Goal: Task Accomplishment & Management: Use online tool/utility

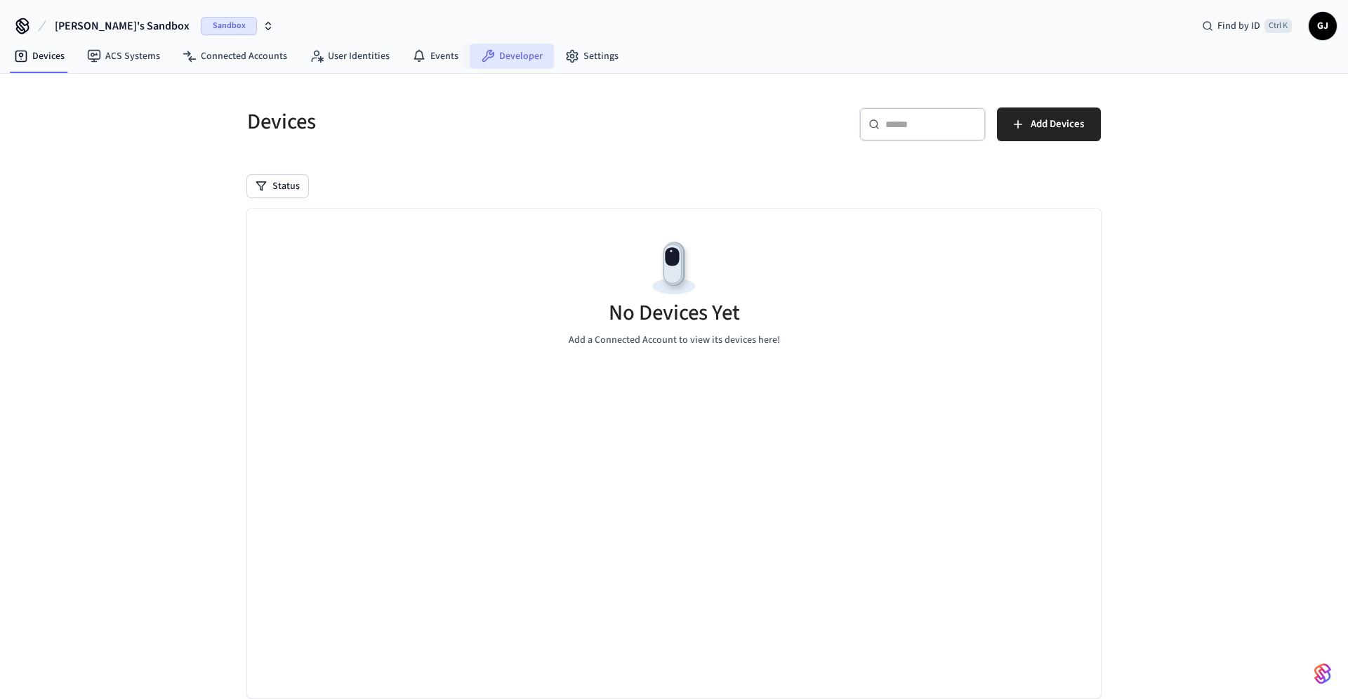
click at [513, 61] on link "Developer" at bounding box center [512, 56] width 84 height 25
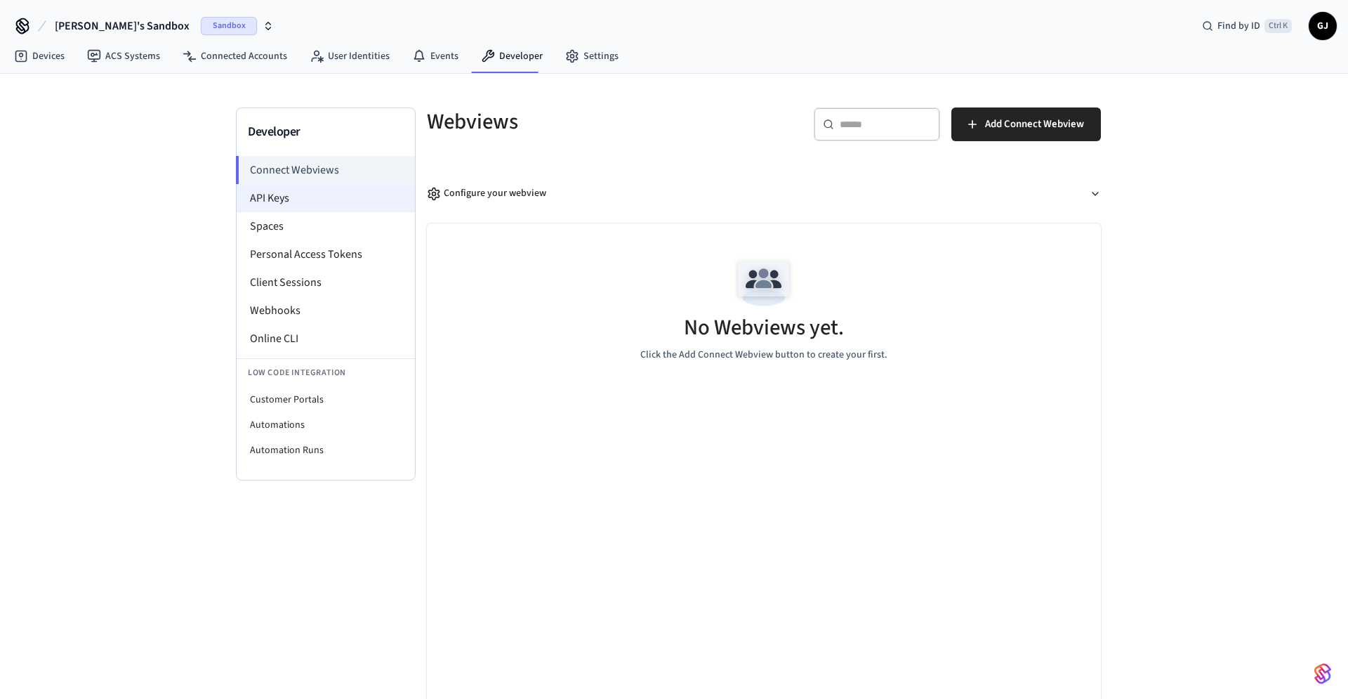
click at [328, 196] on li "API Keys" at bounding box center [326, 198] width 178 height 28
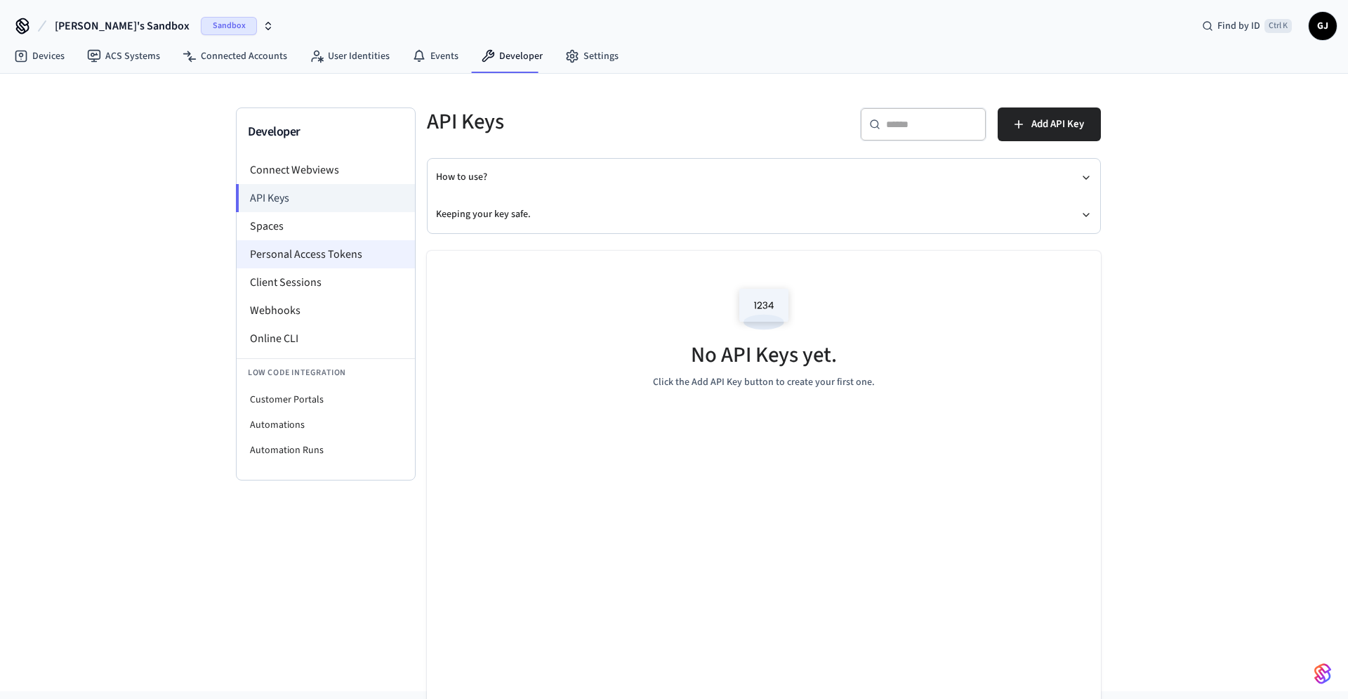
click at [311, 259] on li "Personal Access Tokens" at bounding box center [326, 254] width 178 height 28
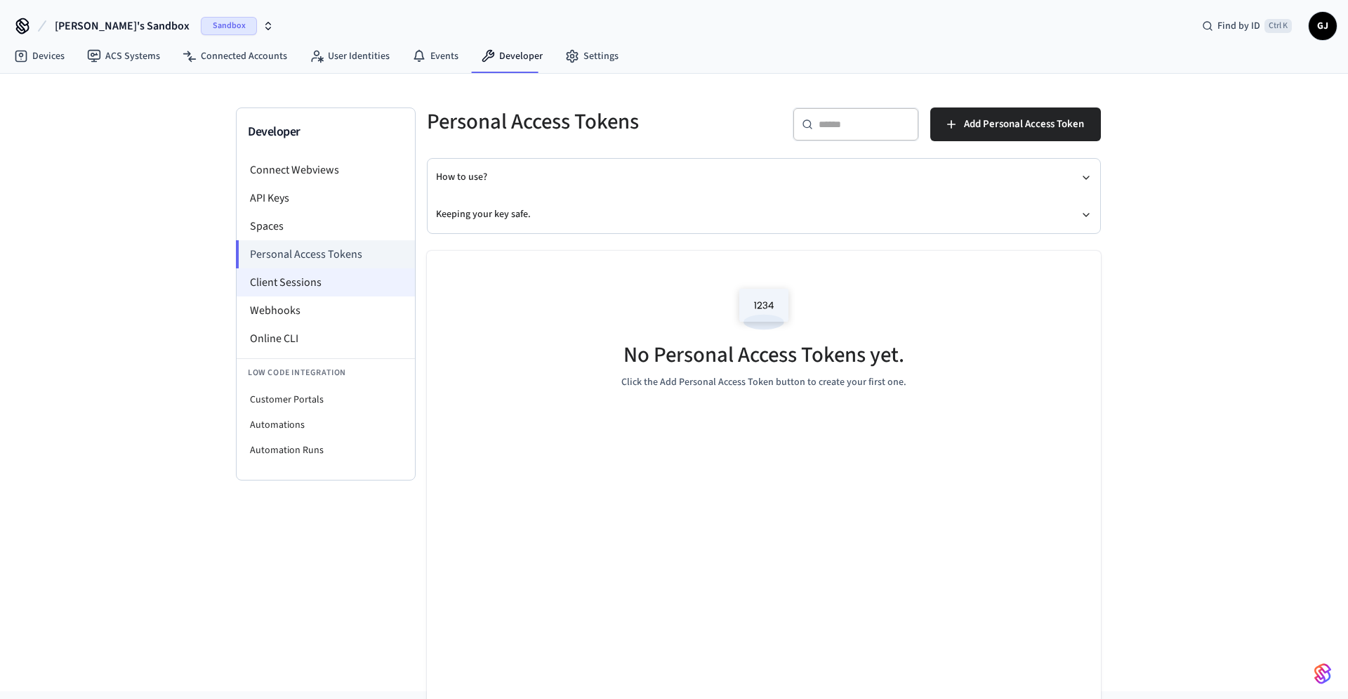
click at [312, 285] on li "Client Sessions" at bounding box center [326, 282] width 178 height 28
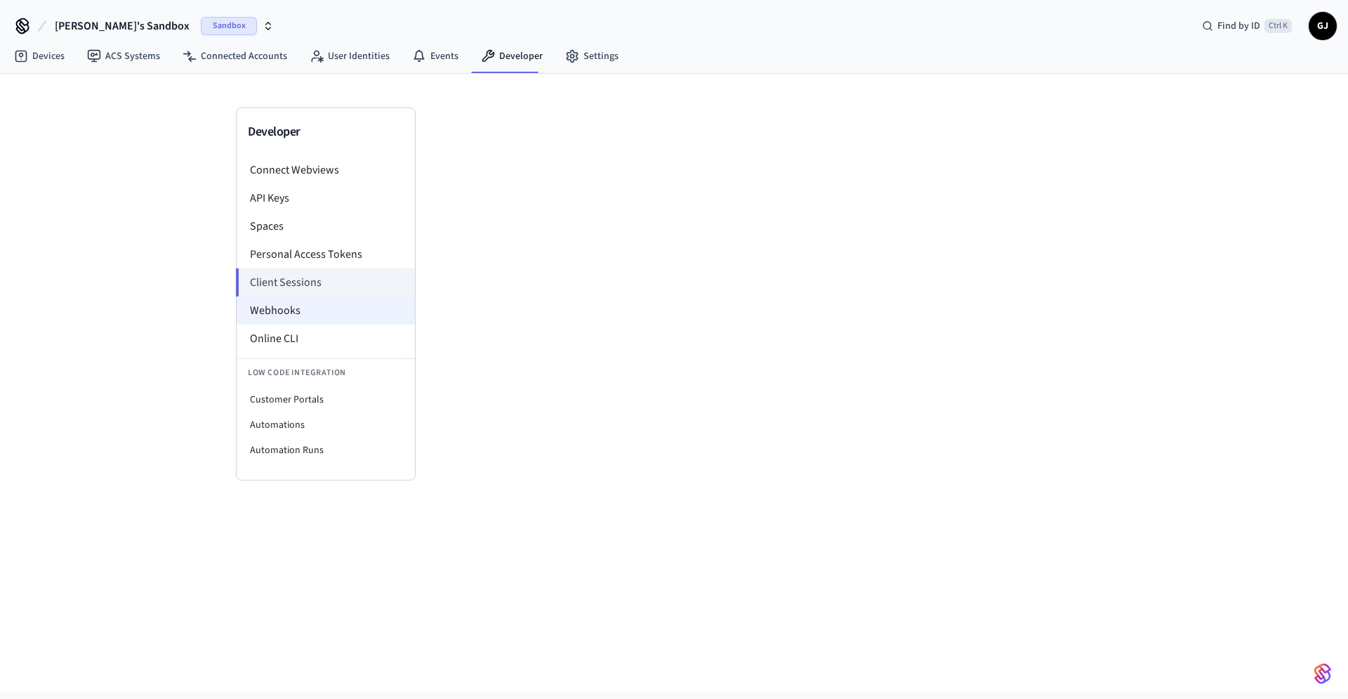
click at [310, 308] on li "Webhooks" at bounding box center [326, 310] width 178 height 28
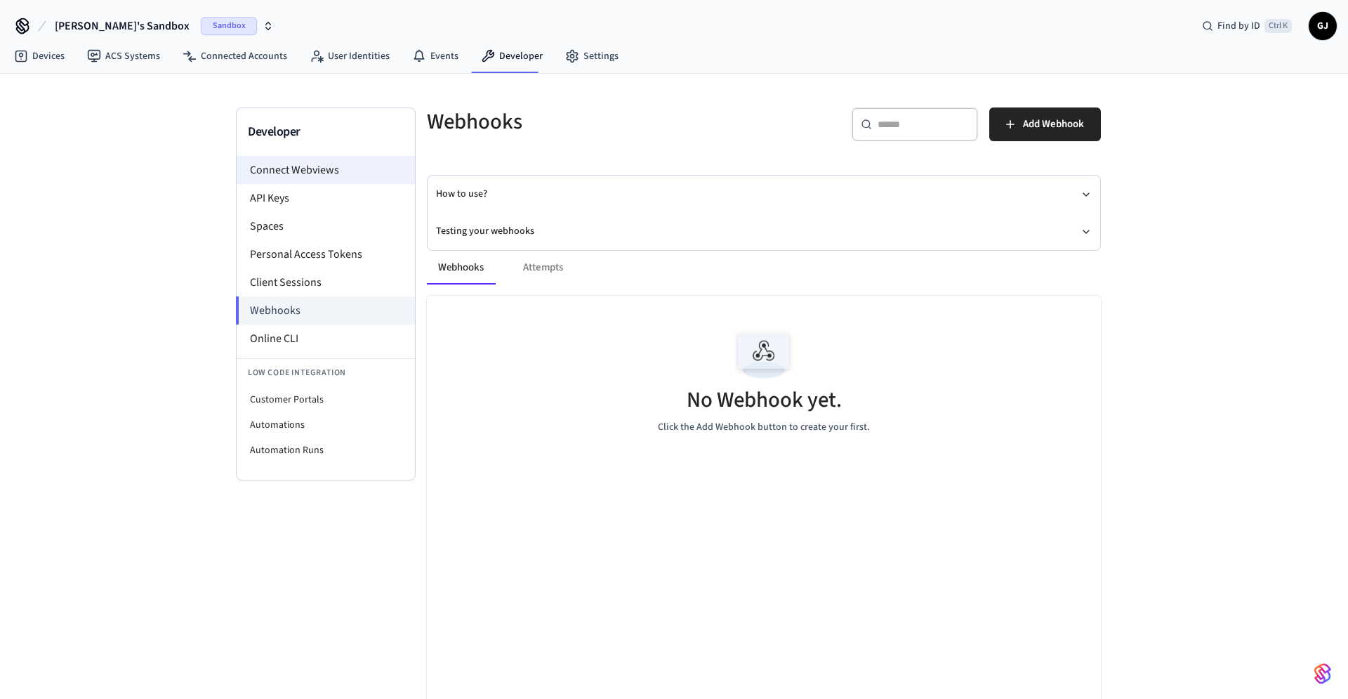
click at [310, 168] on li "Connect Webviews" at bounding box center [326, 170] width 178 height 28
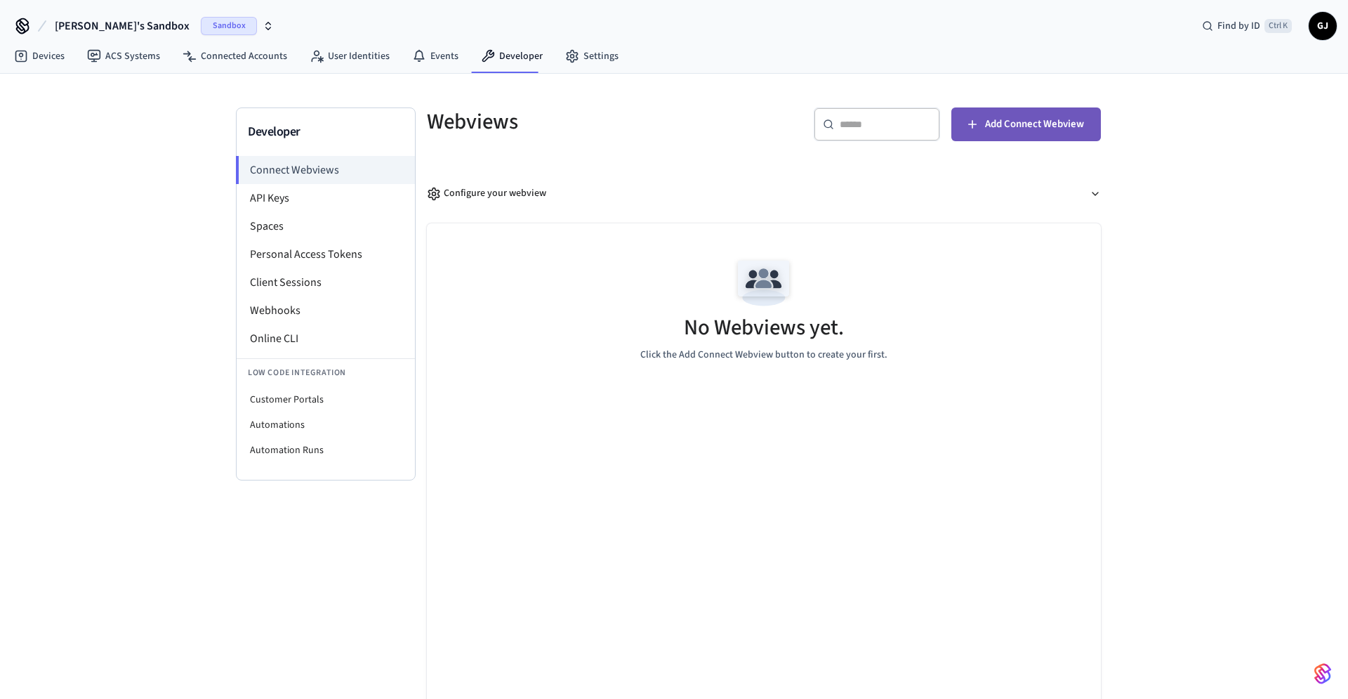
click at [1019, 130] on span "Add Connect Webview" at bounding box center [1034, 124] width 99 height 18
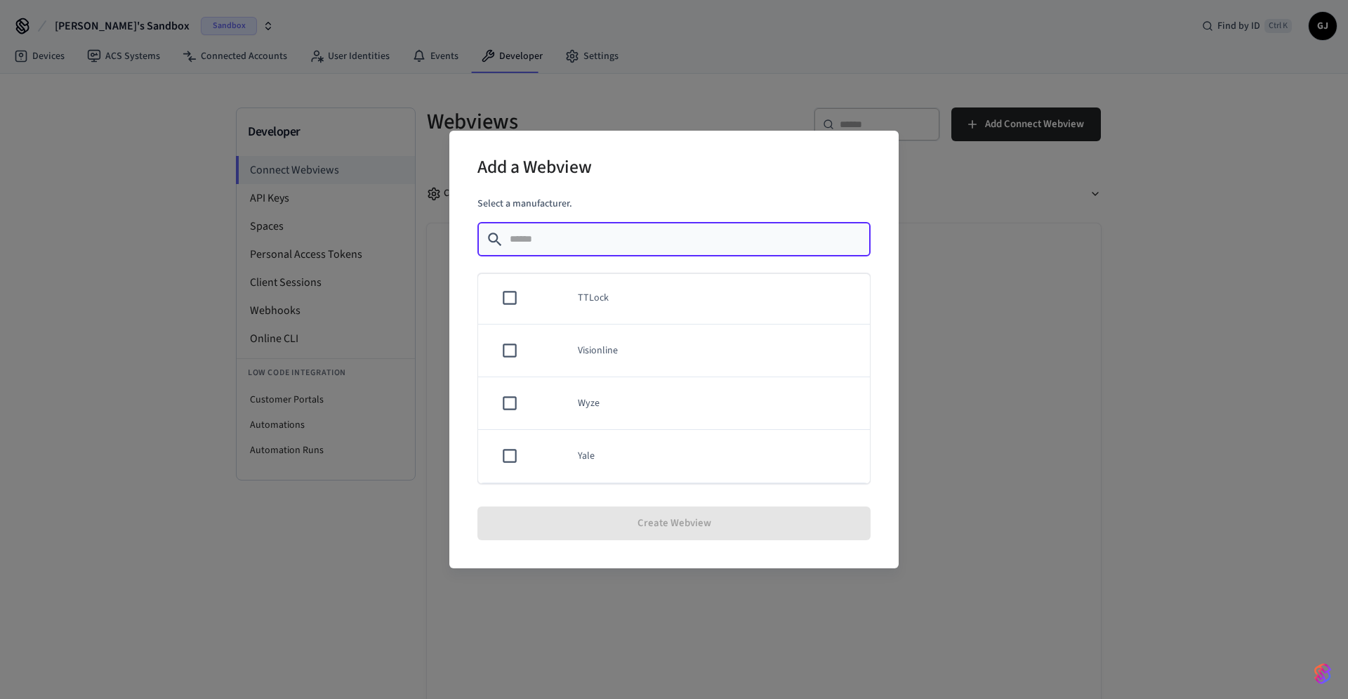
scroll to position [962, 0]
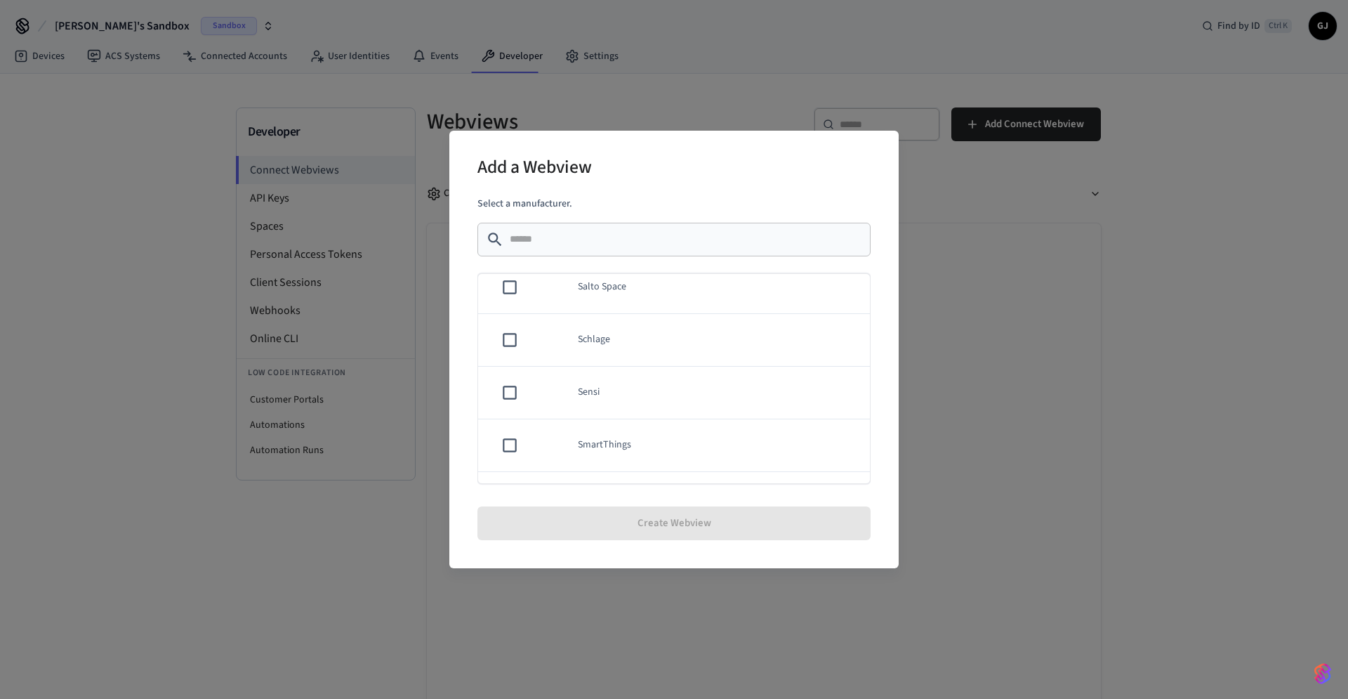
click at [1090, 324] on div "Add a Webview Select a manufacturer. ​ ​ Akiles Assa Abloy Credential Service A…" at bounding box center [674, 349] width 1348 height 699
